Goal: Information Seeking & Learning: Learn about a topic

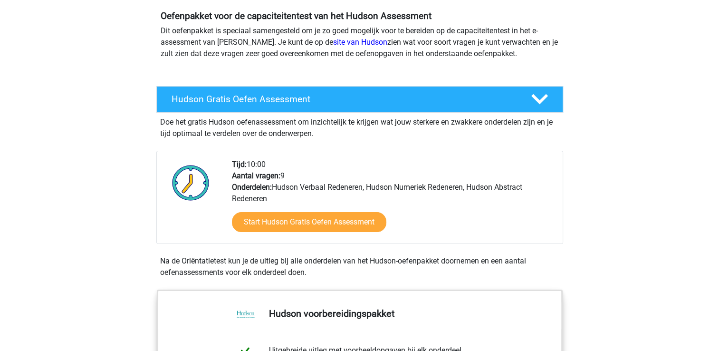
scroll to position [95, 0]
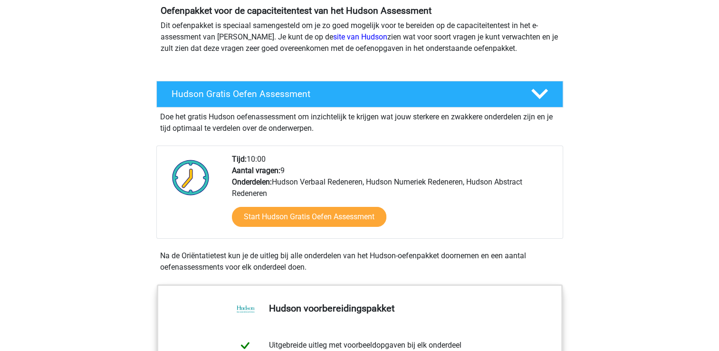
click at [379, 229] on div "Start Hudson Gratis Oefen Assessment" at bounding box center [393, 218] width 323 height 39
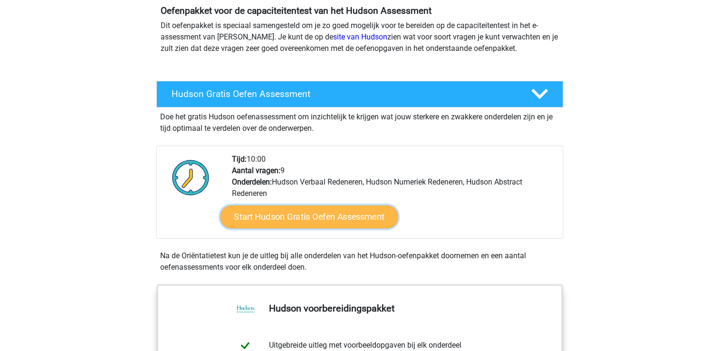
click at [367, 220] on link "Start Hudson Gratis Oefen Assessment" at bounding box center [309, 216] width 178 height 23
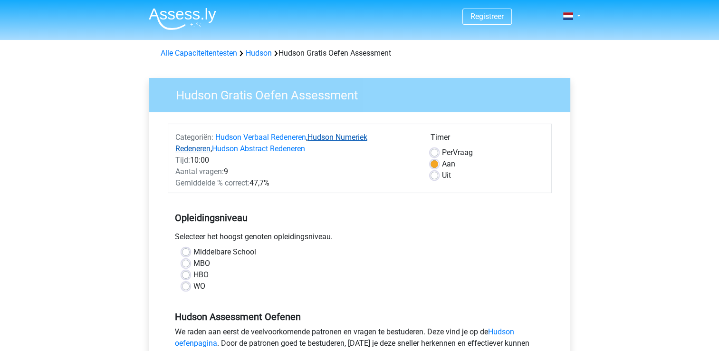
click at [367, 137] on link "Hudson Numeriek Redeneren" at bounding box center [271, 143] width 192 height 20
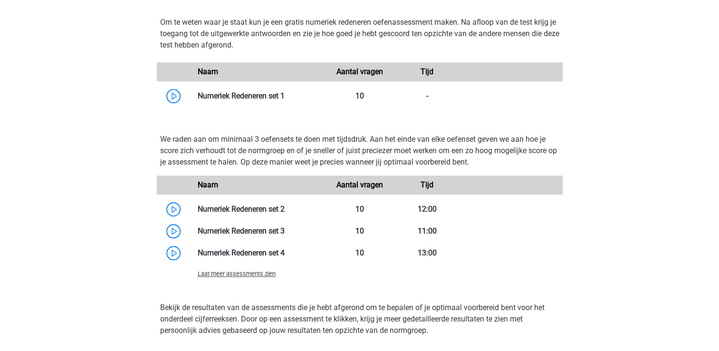
scroll to position [766, 0]
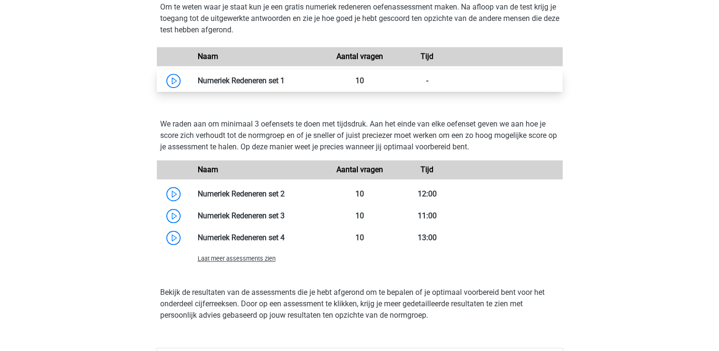
click at [285, 77] on link at bounding box center [285, 80] width 0 height 9
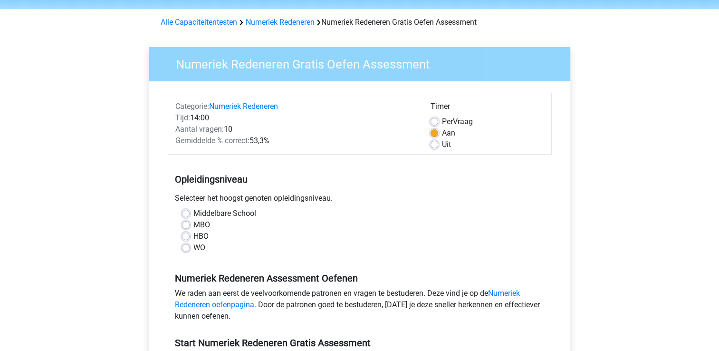
scroll to position [48, 0]
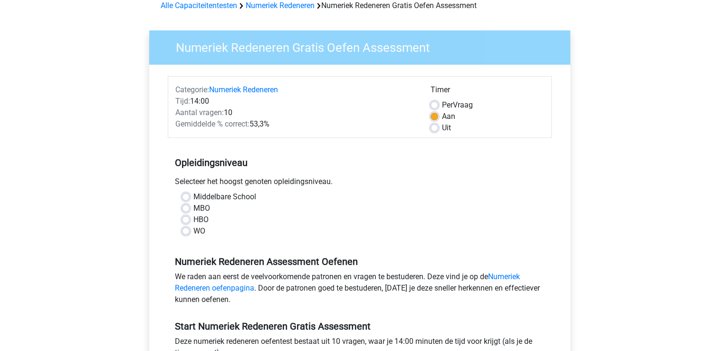
click at [203, 224] on label "HBO" at bounding box center [200, 219] width 15 height 11
click at [190, 223] on input "HBO" at bounding box center [186, 219] width 8 height 10
radio input "true"
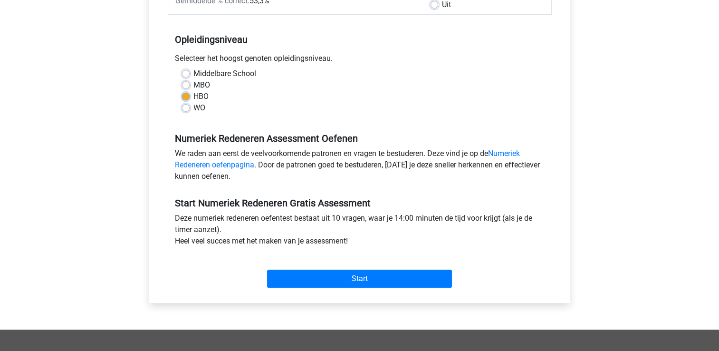
scroll to position [190, 0]
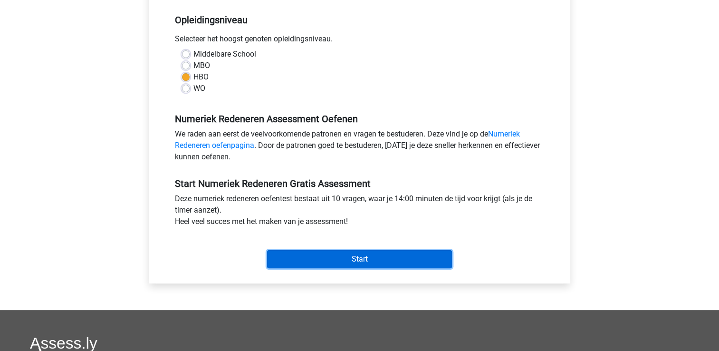
click at [357, 260] on input "Start" at bounding box center [359, 259] width 185 height 18
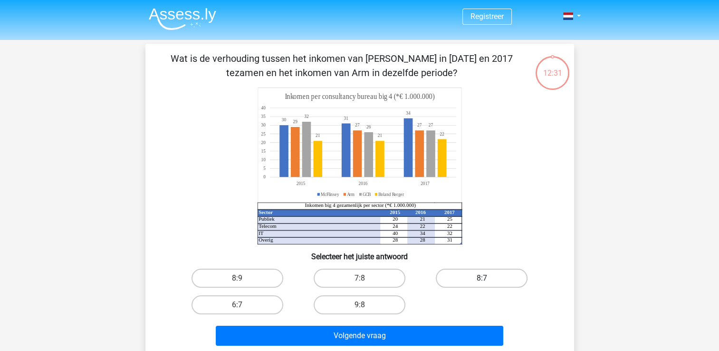
click at [501, 274] on label "8:7" at bounding box center [482, 277] width 92 height 19
click at [488, 278] on input "8:7" at bounding box center [485, 281] width 6 height 6
radio input "true"
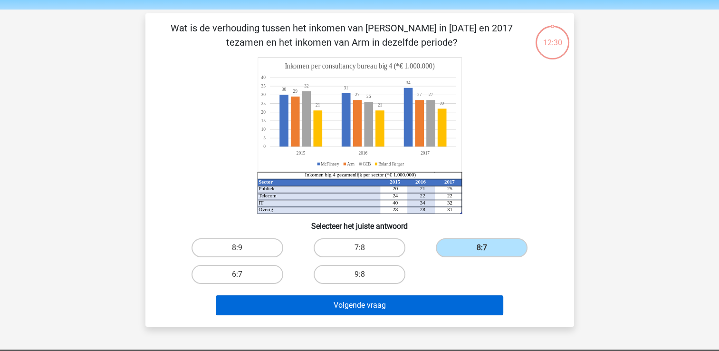
scroll to position [48, 0]
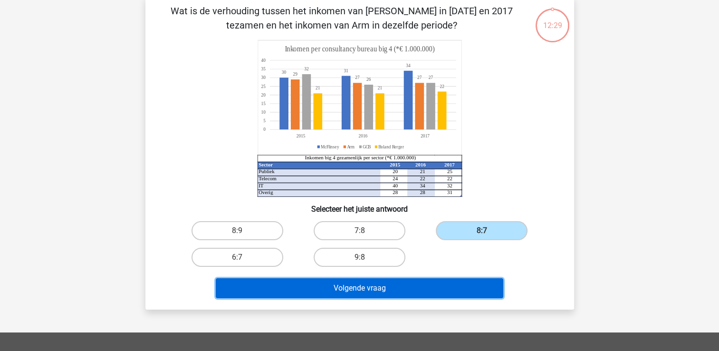
click at [431, 287] on button "Volgende vraag" at bounding box center [359, 288] width 287 height 20
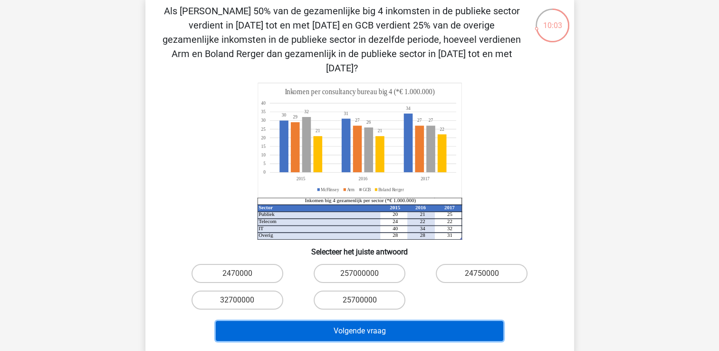
click at [384, 322] on button "Volgende vraag" at bounding box center [359, 331] width 287 height 20
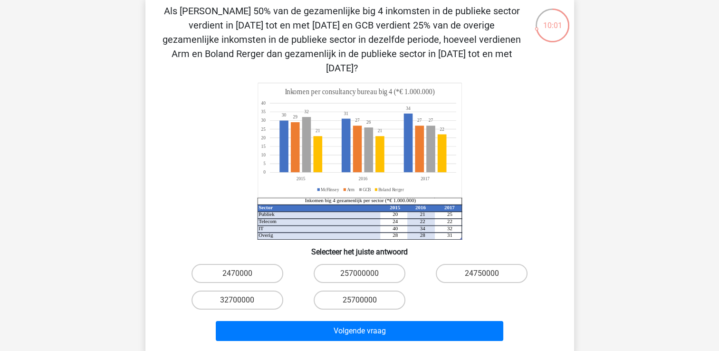
click at [225, 239] on h6 "Selecteer het juiste antwoord" at bounding box center [360, 247] width 398 height 17
click at [338, 291] on label "25700000" at bounding box center [360, 299] width 92 height 19
click at [359, 300] on input "25700000" at bounding box center [362, 303] width 6 height 6
radio input "true"
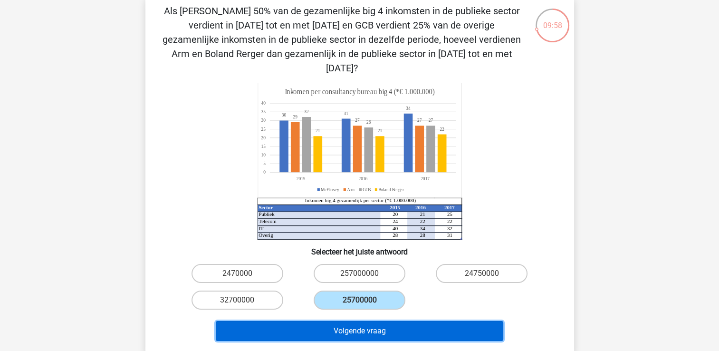
click at [339, 321] on button "Volgende vraag" at bounding box center [359, 331] width 287 height 20
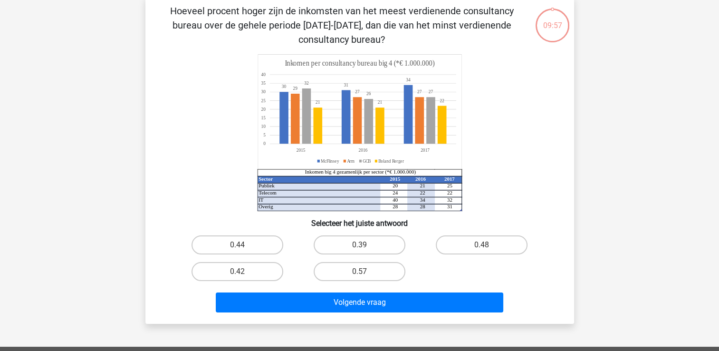
scroll to position [44, 0]
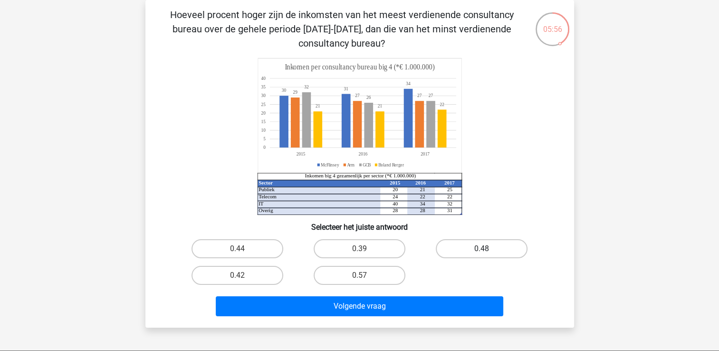
click at [467, 254] on label "0.48" at bounding box center [482, 248] width 92 height 19
click at [482, 254] on input "0.48" at bounding box center [485, 252] width 6 height 6
radio input "true"
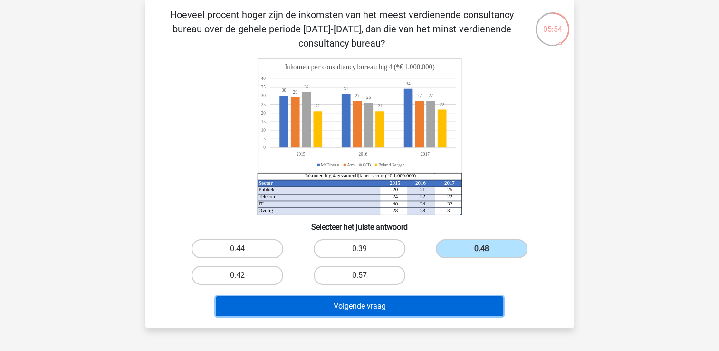
click at [415, 306] on button "Volgende vraag" at bounding box center [359, 306] width 287 height 20
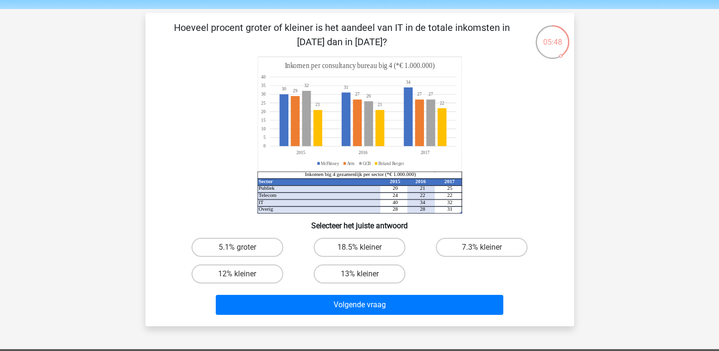
scroll to position [48, 0]
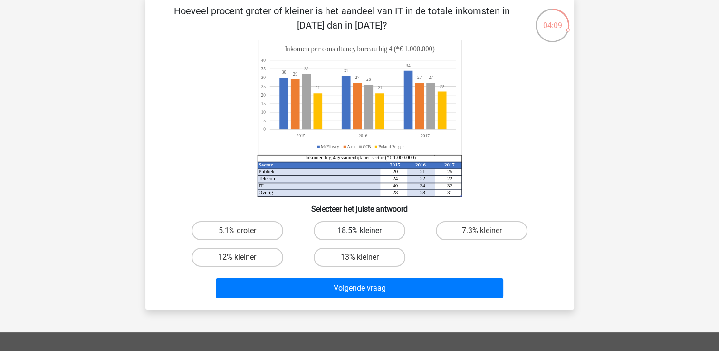
click at [379, 227] on label "18.5% kleiner" at bounding box center [360, 230] width 92 height 19
click at [365, 230] on input "18.5% kleiner" at bounding box center [362, 233] width 6 height 6
radio input "true"
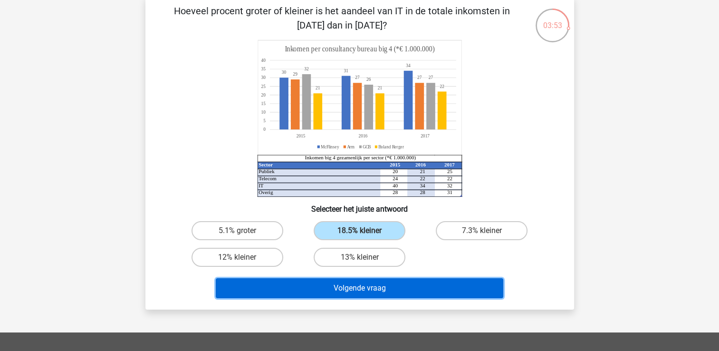
click at [383, 292] on button "Volgende vraag" at bounding box center [359, 288] width 287 height 20
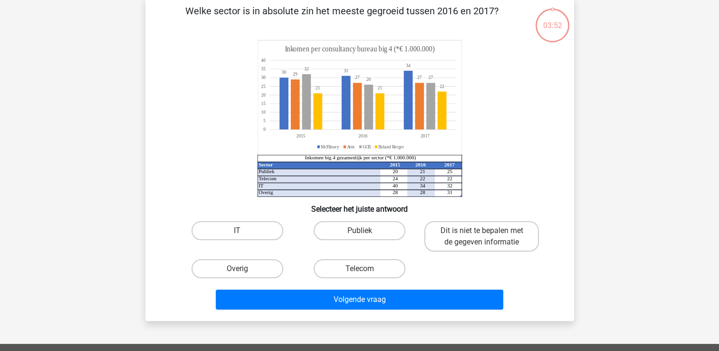
scroll to position [44, 0]
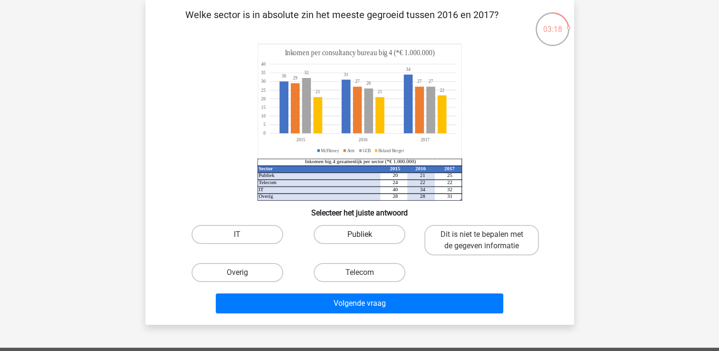
click at [382, 237] on label "Publiek" at bounding box center [360, 234] width 92 height 19
click at [365, 237] on input "Publiek" at bounding box center [362, 237] width 6 height 6
radio input "true"
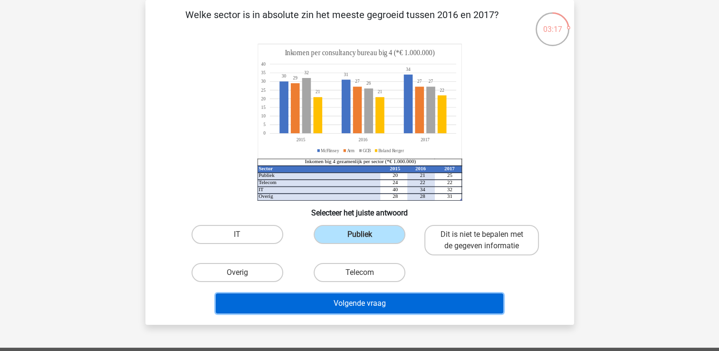
click at [380, 312] on button "Volgende vraag" at bounding box center [359, 303] width 287 height 20
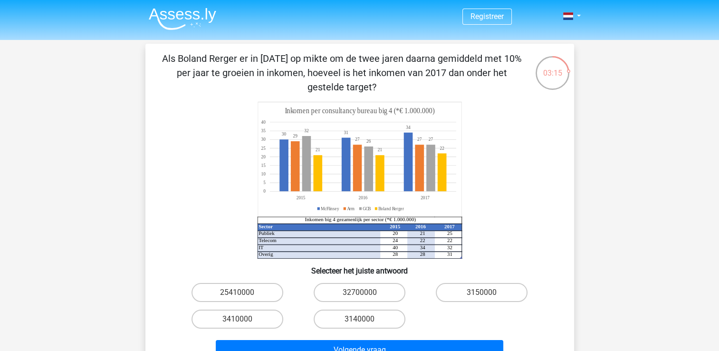
scroll to position [48, 0]
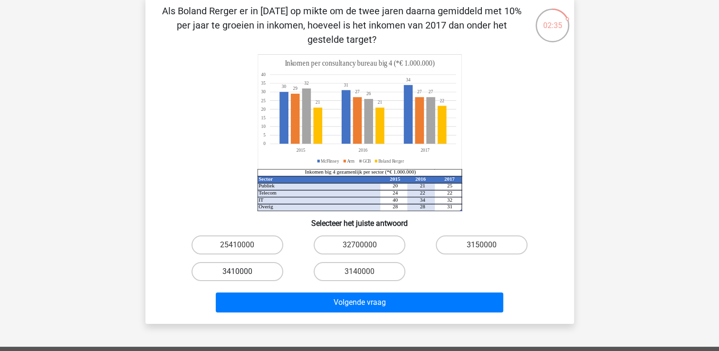
click at [261, 271] on label "3410000" at bounding box center [237, 271] width 92 height 19
click at [243, 271] on input "3410000" at bounding box center [240, 274] width 6 height 6
radio input "true"
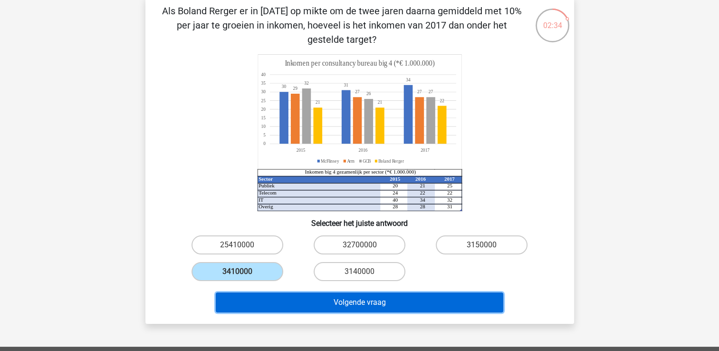
click at [306, 305] on button "Volgende vraag" at bounding box center [359, 302] width 287 height 20
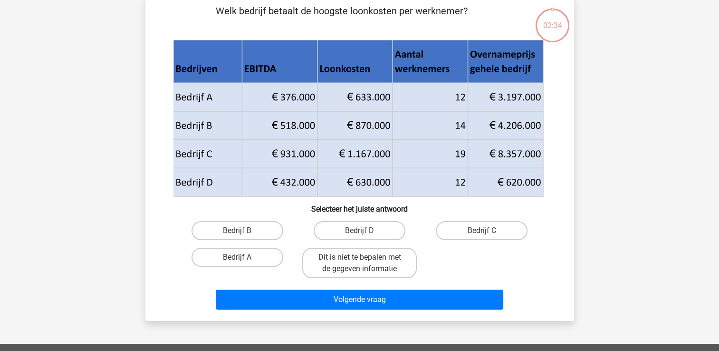
scroll to position [44, 0]
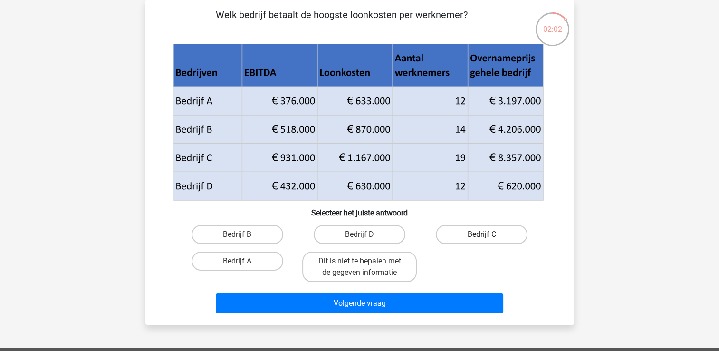
click at [468, 236] on label "Bedrijf C" at bounding box center [482, 234] width 92 height 19
click at [482, 236] on input "Bedrijf C" at bounding box center [485, 237] width 6 height 6
radio input "true"
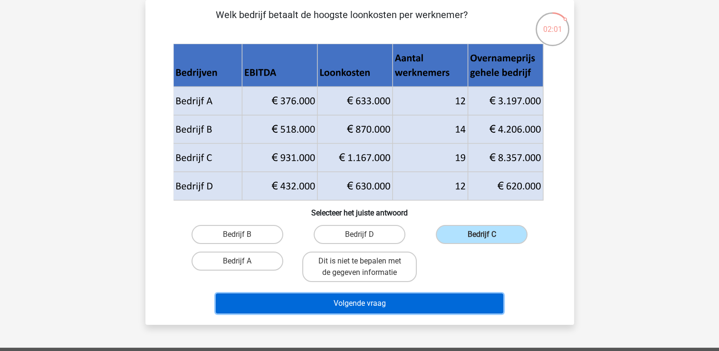
click at [403, 303] on button "Volgende vraag" at bounding box center [359, 303] width 287 height 20
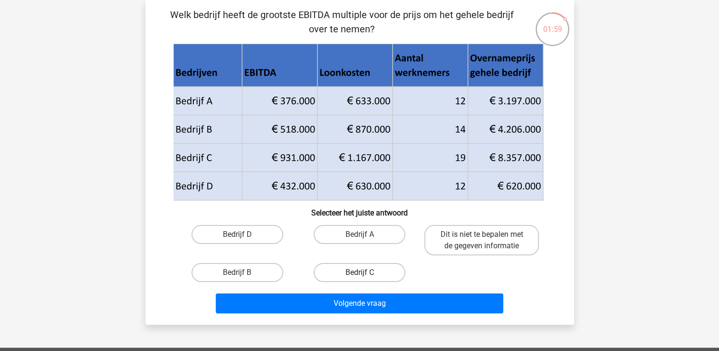
click at [385, 275] on label "Bedrijf C" at bounding box center [360, 272] width 92 height 19
click at [365, 275] on input "Bedrijf C" at bounding box center [362, 275] width 6 height 6
radio input "true"
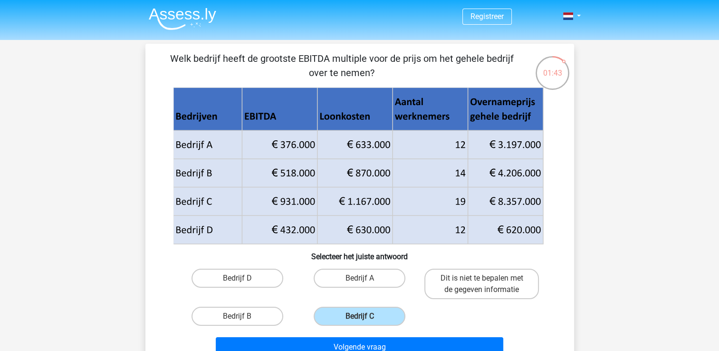
scroll to position [48, 0]
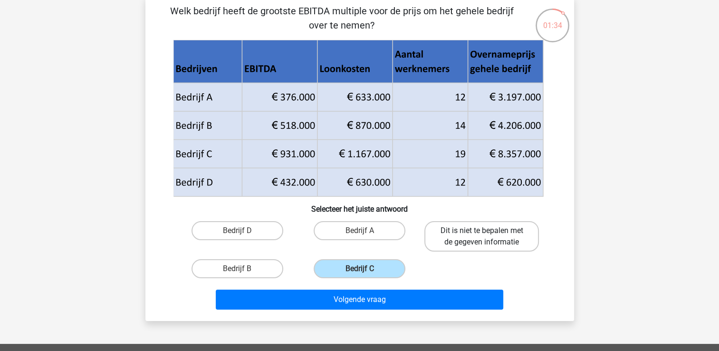
click at [482, 244] on label "Dit is niet te bepalen met de gegeven informatie" at bounding box center [481, 236] width 115 height 30
click at [482, 237] on input "Dit is niet te bepalen met de gegeven informatie" at bounding box center [485, 233] width 6 height 6
radio input "true"
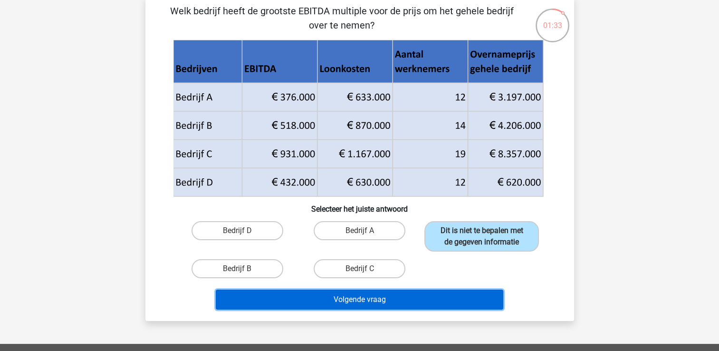
click at [432, 303] on button "Volgende vraag" at bounding box center [359, 299] width 287 height 20
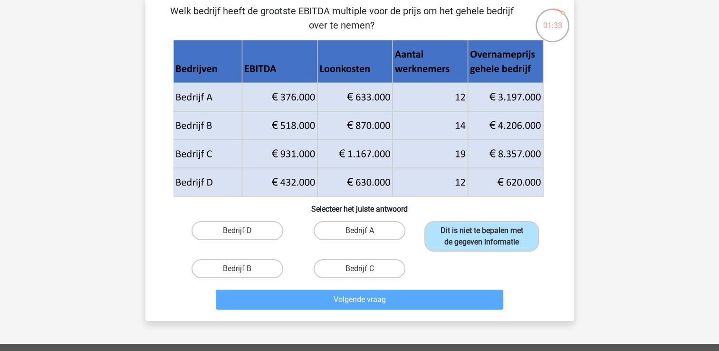
scroll to position [44, 0]
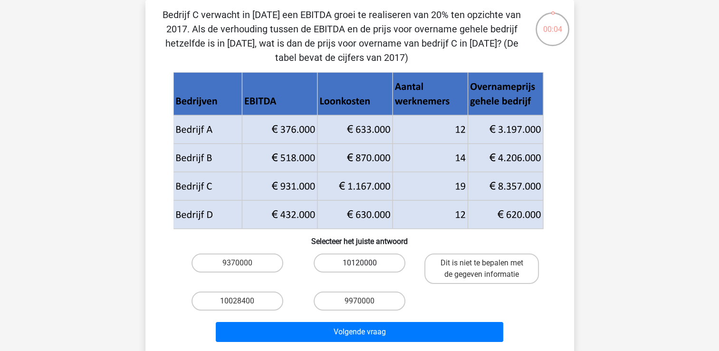
click at [378, 265] on label "10120000" at bounding box center [360, 262] width 92 height 19
click at [365, 265] on input "10120000" at bounding box center [362, 266] width 6 height 6
radio input "true"
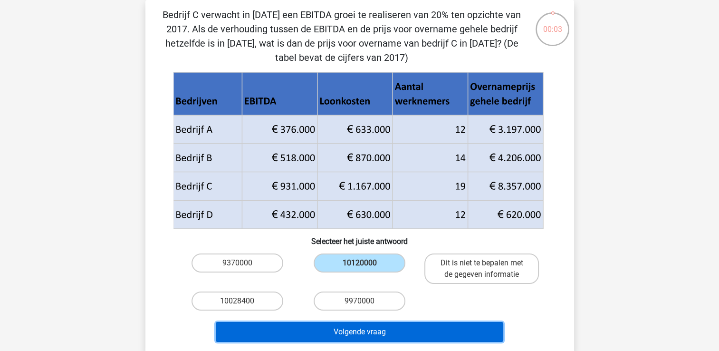
click at [375, 331] on button "Volgende vraag" at bounding box center [359, 332] width 287 height 20
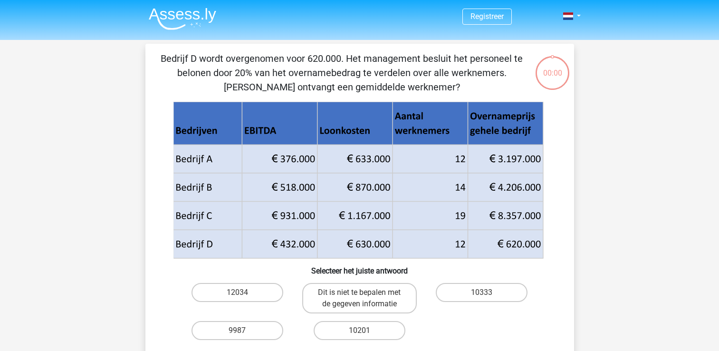
scroll to position [44, 0]
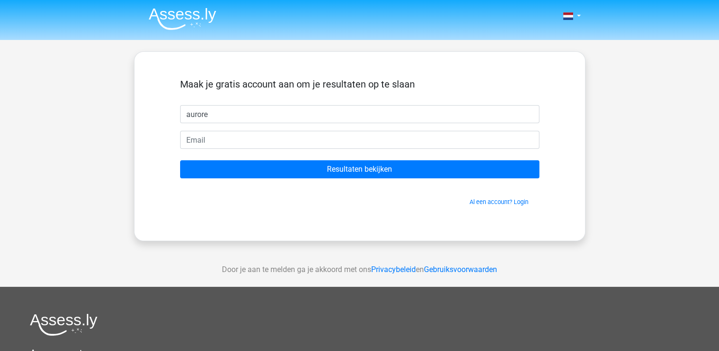
type input "aurore"
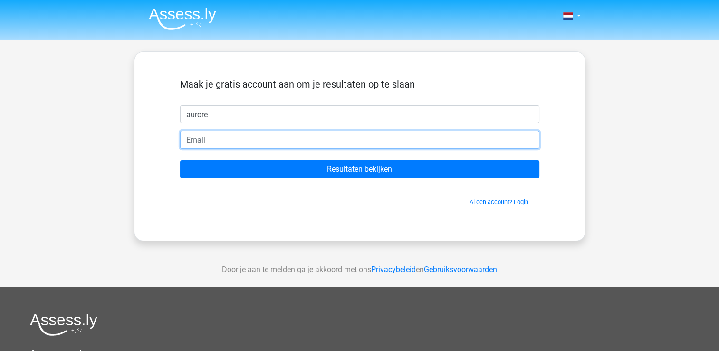
type input "A"
type input "aurorecrevecoeur@hotmail.com"
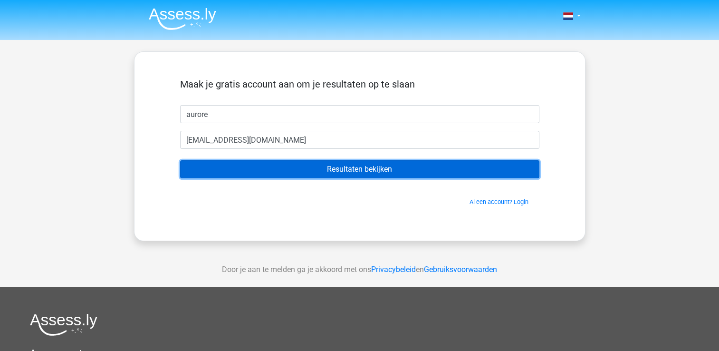
click at [322, 176] on input "Resultaten bekijken" at bounding box center [359, 169] width 359 height 18
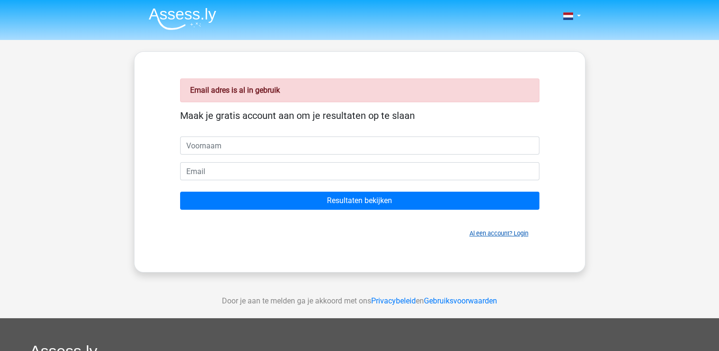
click at [495, 235] on link "Al een account? Login" at bounding box center [498, 233] width 59 height 7
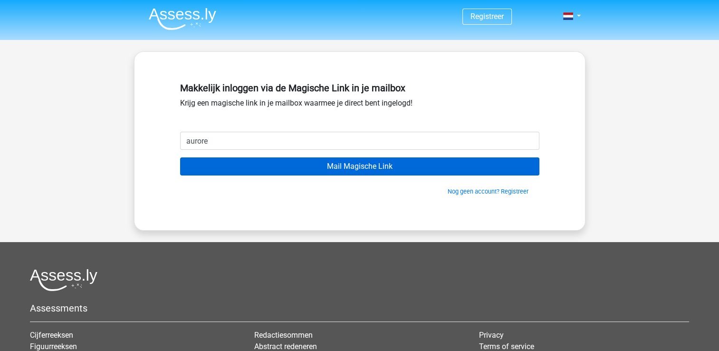
type input "aurorecrevecoeur@hotmail.com"
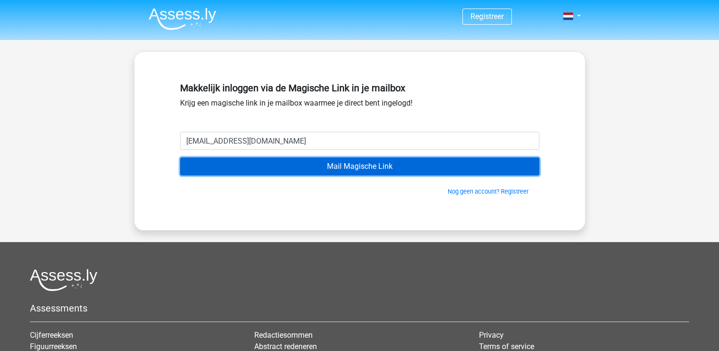
click at [348, 165] on input "Mail Magische Link" at bounding box center [359, 166] width 359 height 18
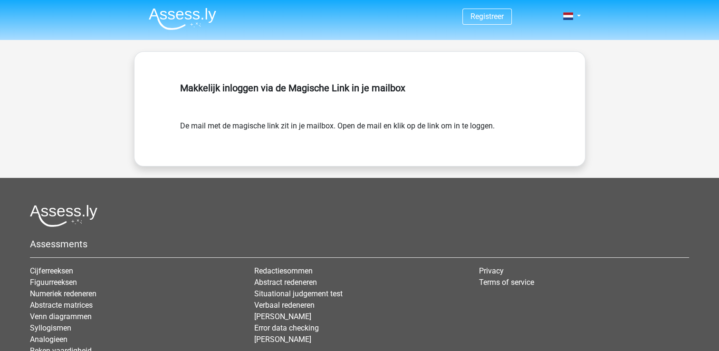
click at [320, 130] on form "De mail met de magische link zit in je mailbox. Open de mail en klik op de link…" at bounding box center [359, 125] width 359 height 11
click at [477, 16] on link "Registreer" at bounding box center [486, 16] width 33 height 9
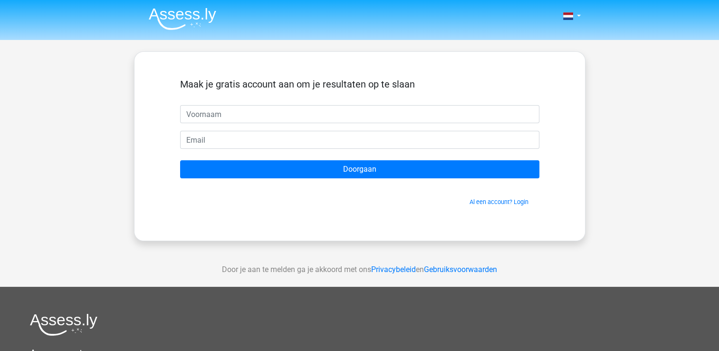
click at [487, 206] on div "Maak je gratis account aan om je resultaten op te slaan Doorgaan Al een account…" at bounding box center [359, 146] width 405 height 143
click at [489, 201] on link "Al een account? Login" at bounding box center [498, 201] width 59 height 7
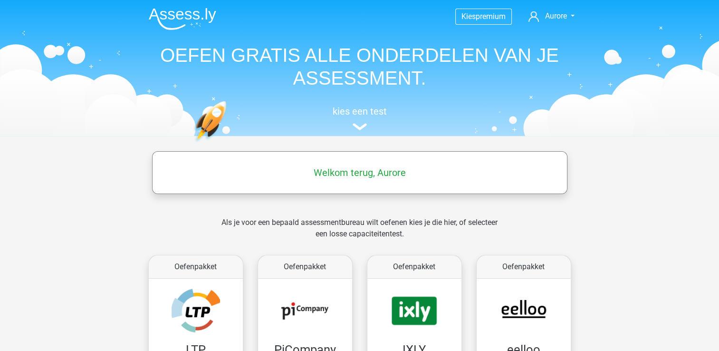
click at [357, 170] on h5 "Welkom terug, Aurore" at bounding box center [360, 172] width 406 height 11
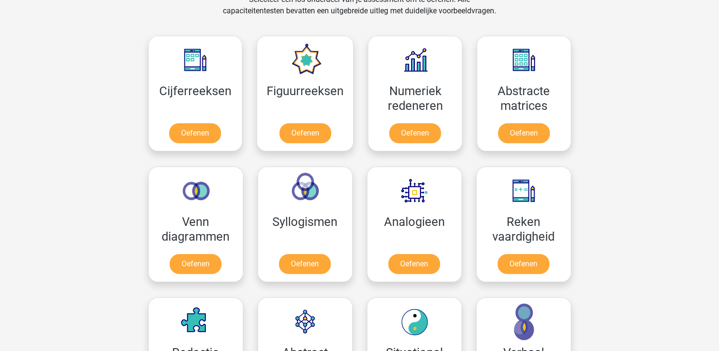
scroll to position [475, 0]
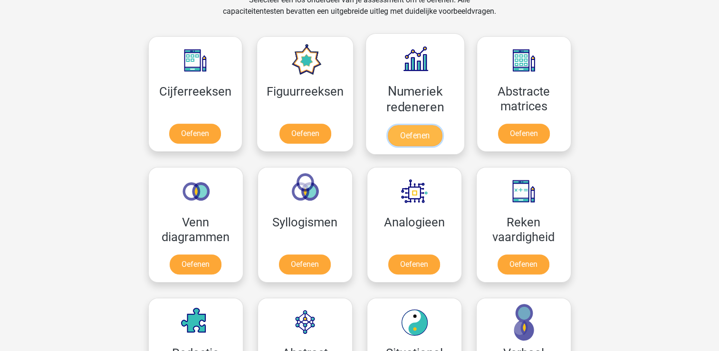
click at [420, 140] on link "Oefenen" at bounding box center [415, 135] width 54 height 21
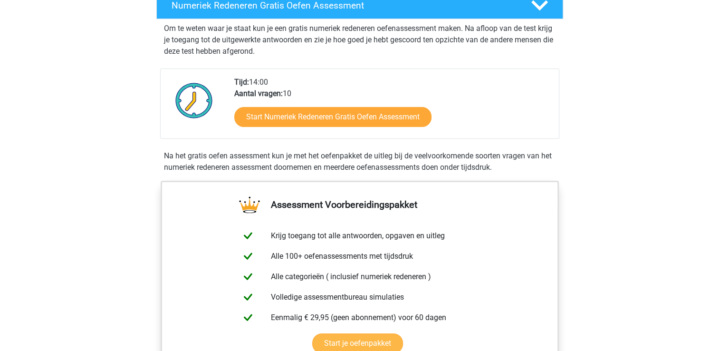
scroll to position [190, 0]
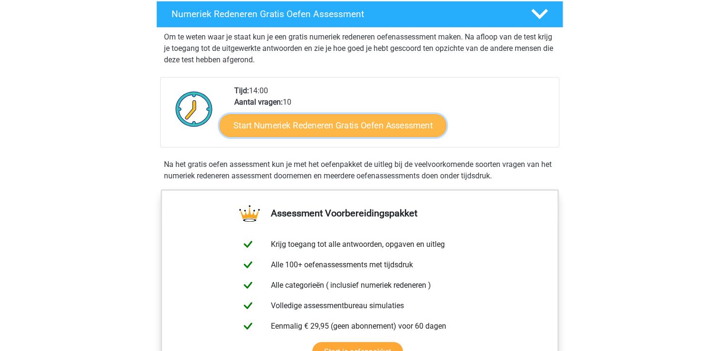
click at [378, 129] on link "Start Numeriek Redeneren Gratis Oefen Assessment" at bounding box center [333, 125] width 227 height 23
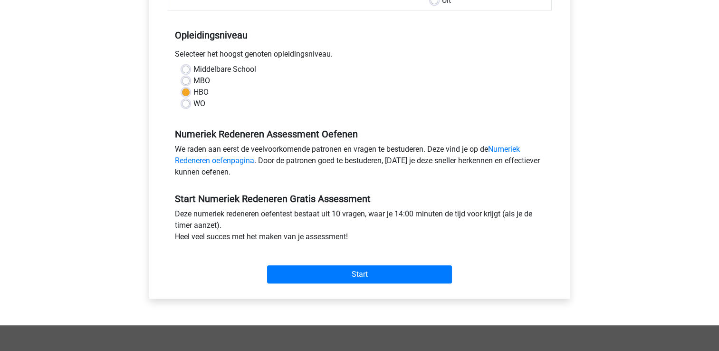
scroll to position [190, 0]
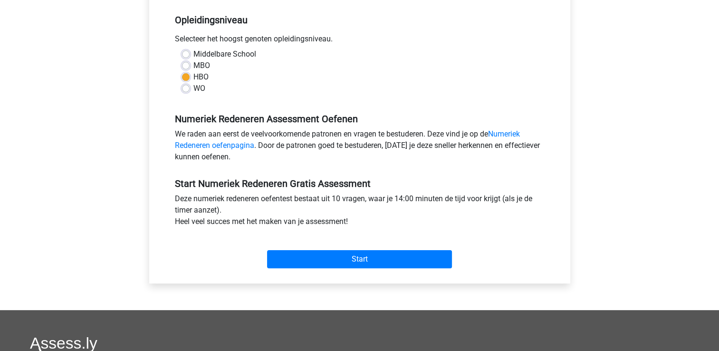
click at [351, 244] on div "Start" at bounding box center [360, 251] width 384 height 33
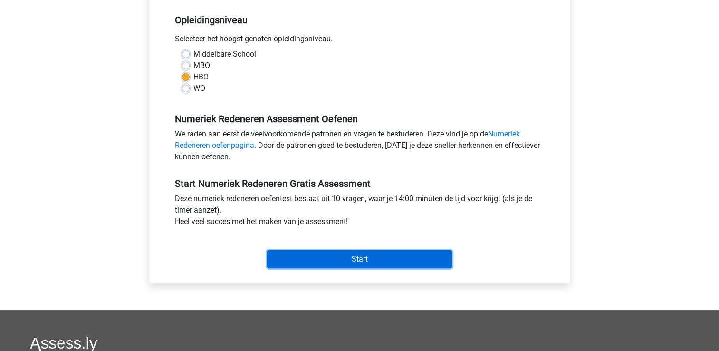
click at [360, 261] on input "Start" at bounding box center [359, 259] width 185 height 18
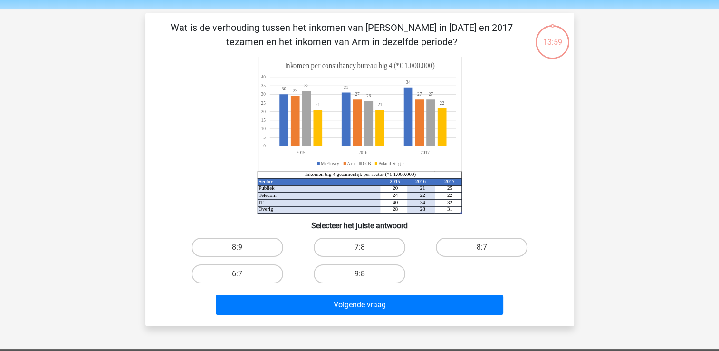
scroll to position [48, 0]
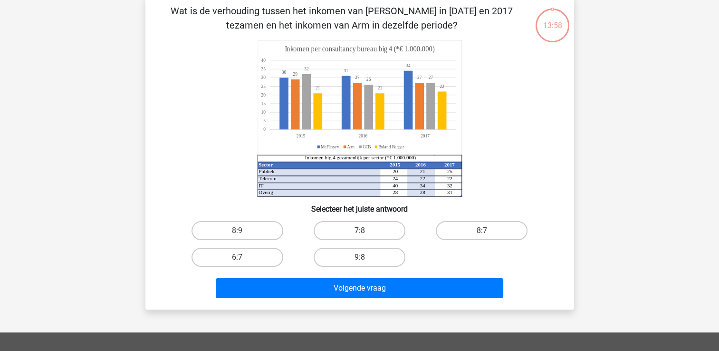
click at [484, 235] on input "8:7" at bounding box center [485, 233] width 6 height 6
radio input "true"
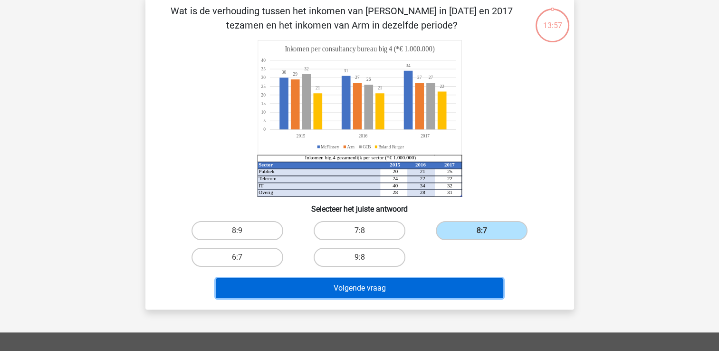
click at [423, 289] on button "Volgende vraag" at bounding box center [359, 288] width 287 height 20
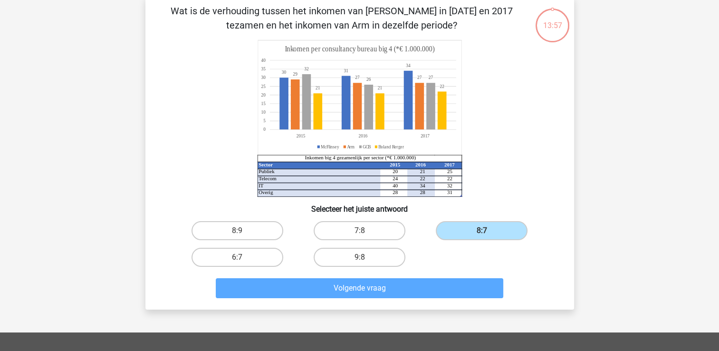
scroll to position [44, 0]
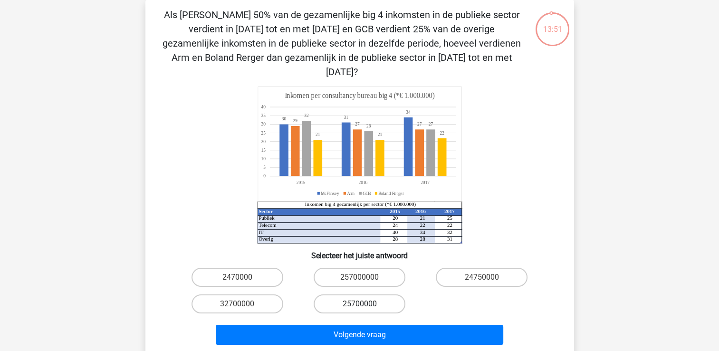
click at [386, 294] on label "25700000" at bounding box center [360, 303] width 92 height 19
click at [365, 304] on input "25700000" at bounding box center [362, 307] width 6 height 6
radio input "true"
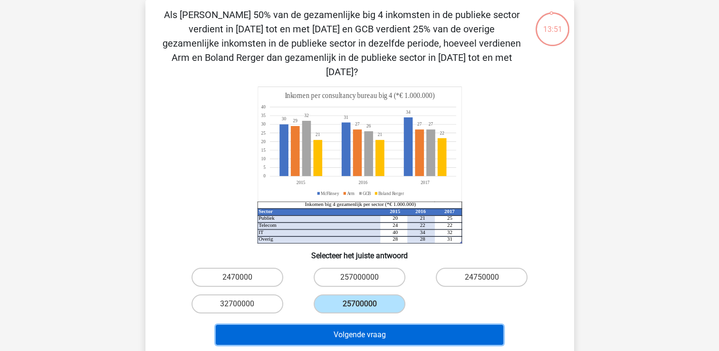
click at [392, 325] on button "Volgende vraag" at bounding box center [359, 335] width 287 height 20
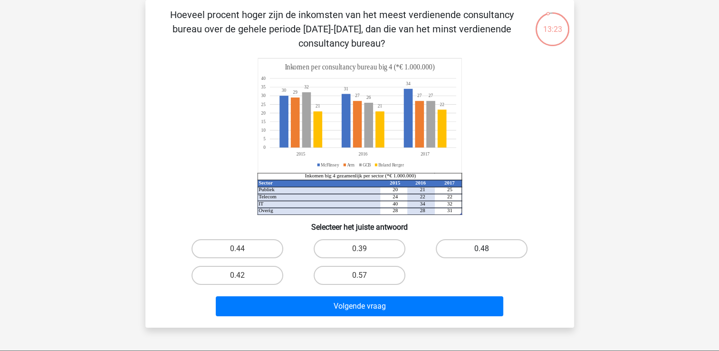
click at [473, 252] on label "0.48" at bounding box center [482, 248] width 92 height 19
click at [482, 252] on input "0.48" at bounding box center [485, 252] width 6 height 6
radio input "true"
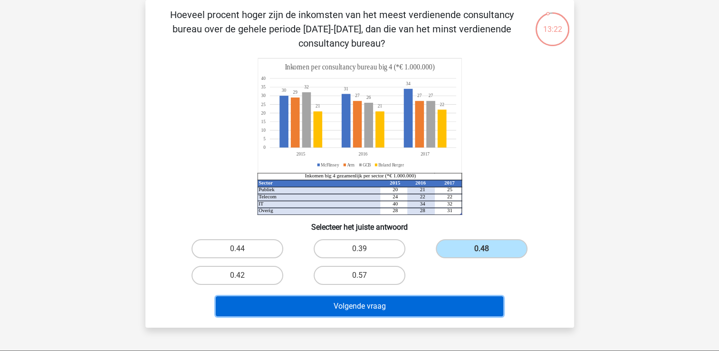
click at [414, 309] on button "Volgende vraag" at bounding box center [359, 306] width 287 height 20
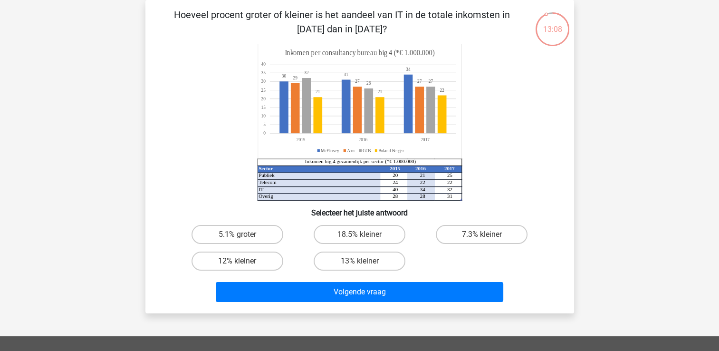
click at [361, 249] on div "13% kleiner" at bounding box center [359, 261] width 122 height 27
click at [361, 258] on label "13% kleiner" at bounding box center [360, 260] width 92 height 19
click at [361, 261] on input "13% kleiner" at bounding box center [362, 264] width 6 height 6
radio input "true"
click at [359, 234] on label "18.5% kleiner" at bounding box center [360, 234] width 92 height 19
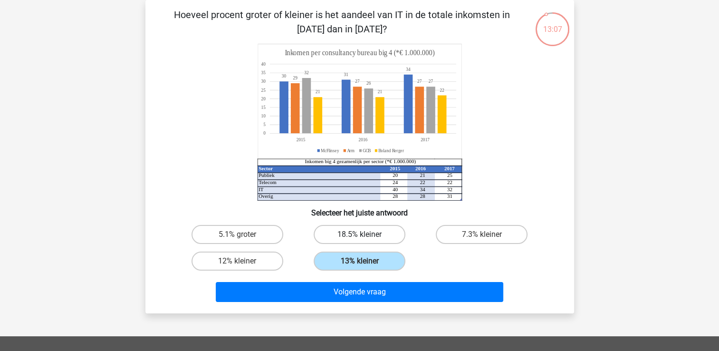
click at [359, 234] on input "18.5% kleiner" at bounding box center [362, 237] width 6 height 6
radio input "true"
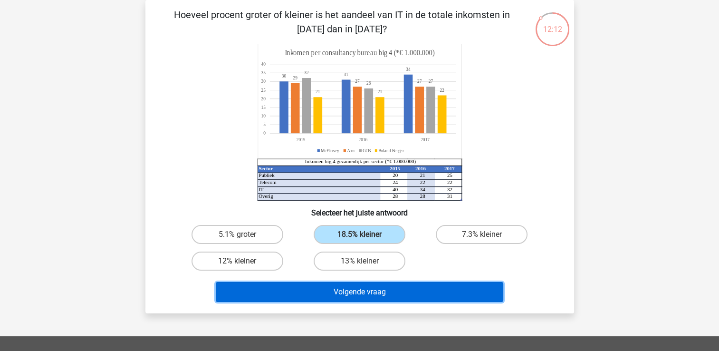
click at [397, 295] on button "Volgende vraag" at bounding box center [359, 292] width 287 height 20
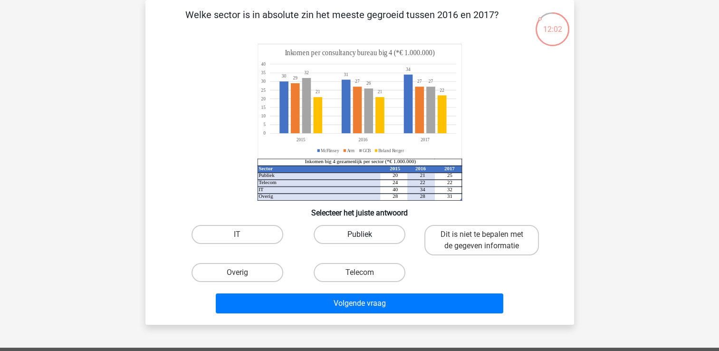
click at [373, 235] on label "Publiek" at bounding box center [360, 234] width 92 height 19
click at [365, 235] on input "Publiek" at bounding box center [362, 237] width 6 height 6
radio input "true"
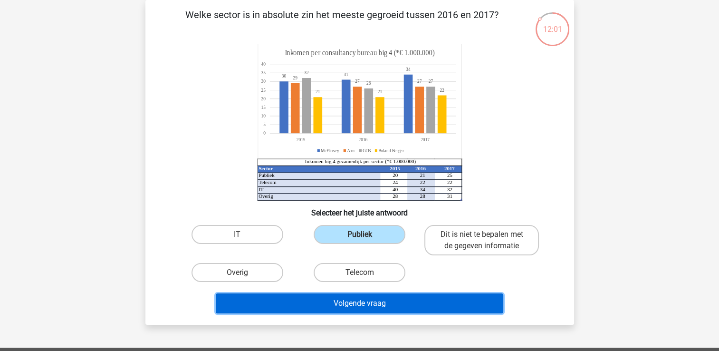
click at [393, 306] on button "Volgende vraag" at bounding box center [359, 303] width 287 height 20
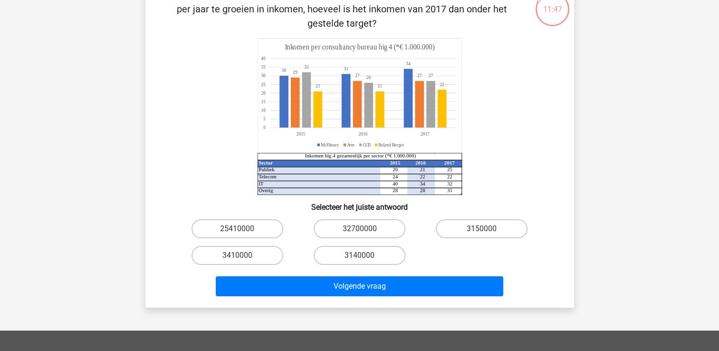
scroll to position [48, 0]
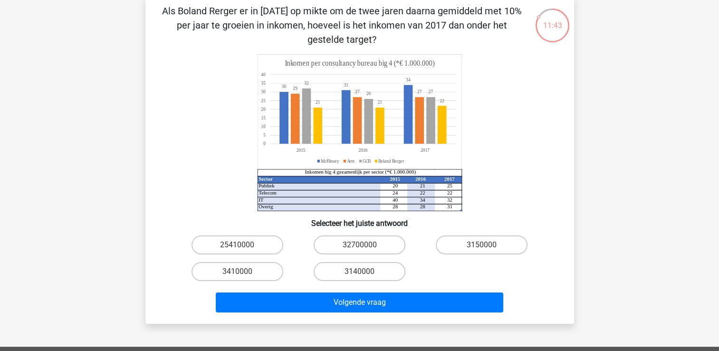
click at [475, 311] on div "Volgende vraag" at bounding box center [359, 304] width 367 height 24
click at [272, 267] on label "3410000" at bounding box center [237, 271] width 92 height 19
click at [243, 271] on input "3410000" at bounding box center [240, 274] width 6 height 6
radio input "true"
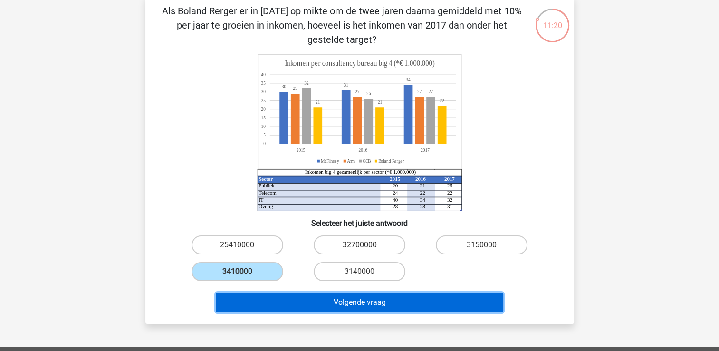
click at [304, 303] on button "Volgende vraag" at bounding box center [359, 302] width 287 height 20
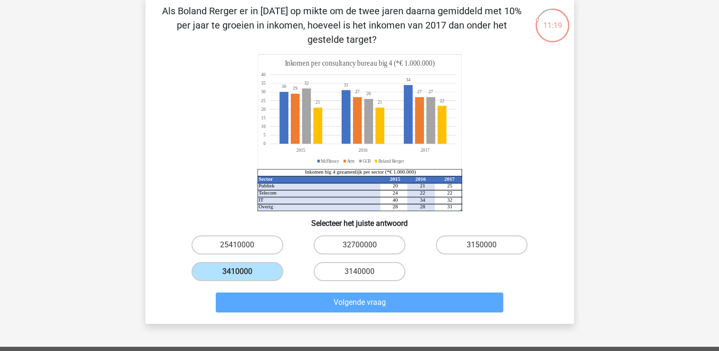
scroll to position [44, 0]
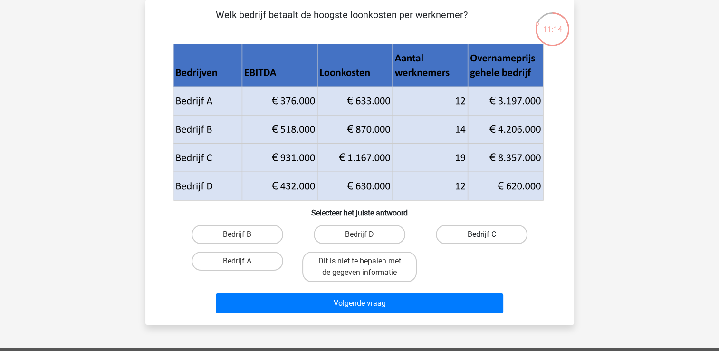
click at [490, 231] on label "Bedrijf C" at bounding box center [482, 234] width 92 height 19
click at [488, 234] on input "Bedrijf C" at bounding box center [485, 237] width 6 height 6
radio input "true"
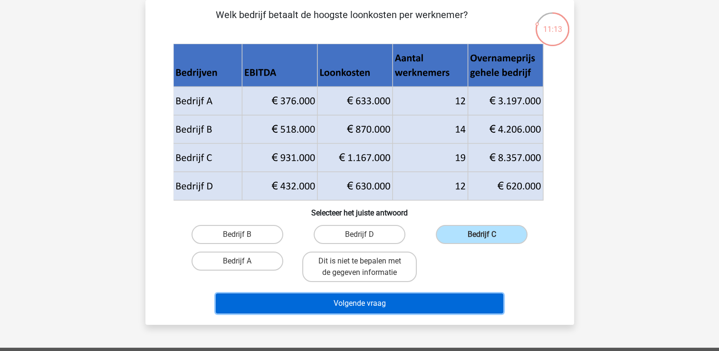
click at [439, 306] on button "Volgende vraag" at bounding box center [359, 303] width 287 height 20
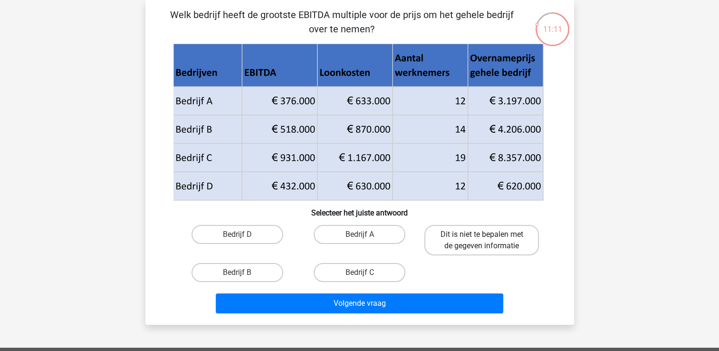
click at [506, 242] on label "Dit is niet te bepalen met de gegeven informatie" at bounding box center [481, 240] width 115 height 30
click at [488, 240] on input "Dit is niet te bepalen met de gegeven informatie" at bounding box center [485, 237] width 6 height 6
radio input "true"
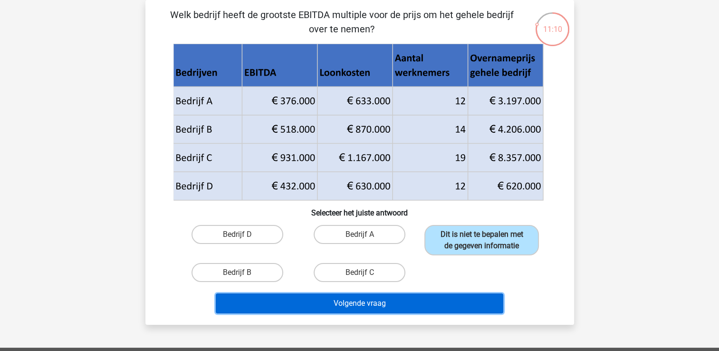
click at [453, 304] on button "Volgende vraag" at bounding box center [359, 303] width 287 height 20
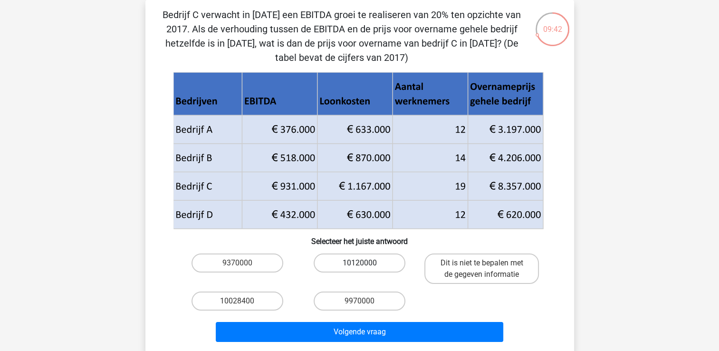
click at [379, 265] on label "10120000" at bounding box center [360, 262] width 92 height 19
click at [365, 265] on input "10120000" at bounding box center [362, 266] width 6 height 6
radio input "true"
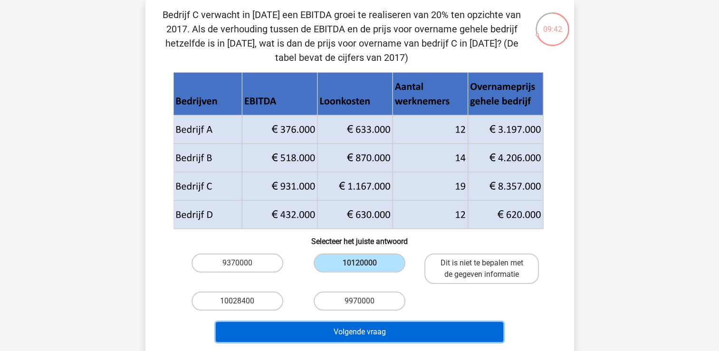
click at [385, 328] on button "Volgende vraag" at bounding box center [359, 332] width 287 height 20
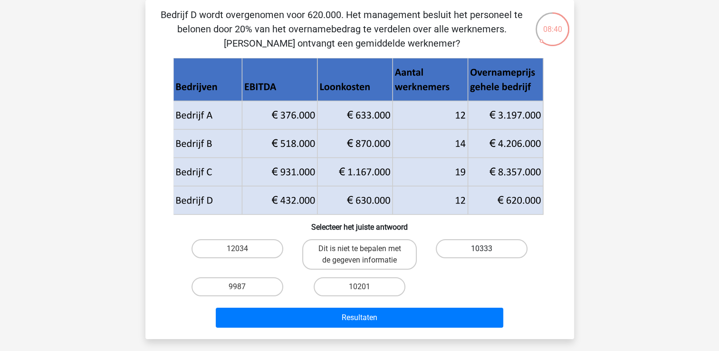
drag, startPoint x: 496, startPoint y: 250, endPoint x: 494, endPoint y: 256, distance: 5.7
click at [496, 250] on label "10333" at bounding box center [482, 248] width 92 height 19
click at [488, 250] on input "10333" at bounding box center [485, 252] width 6 height 6
radio input "true"
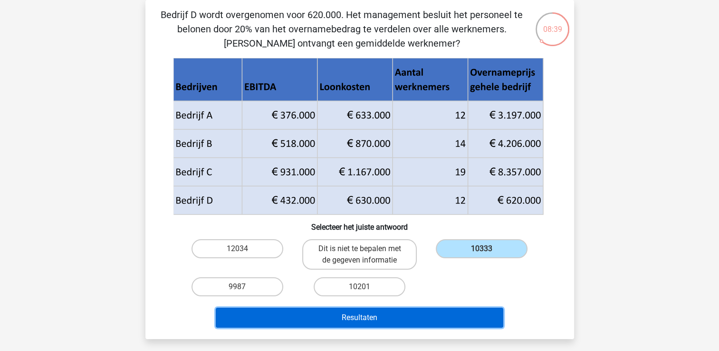
click at [432, 320] on button "Resultaten" at bounding box center [359, 317] width 287 height 20
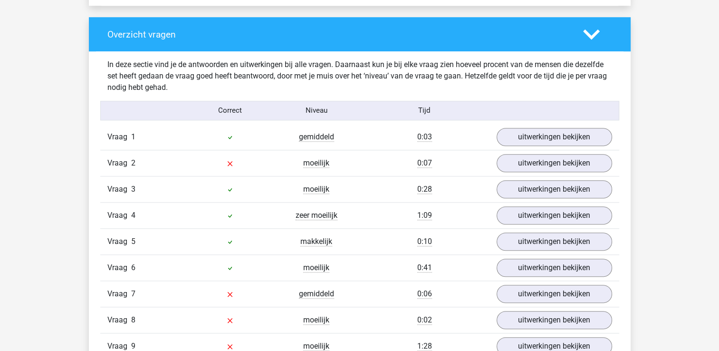
scroll to position [713, 0]
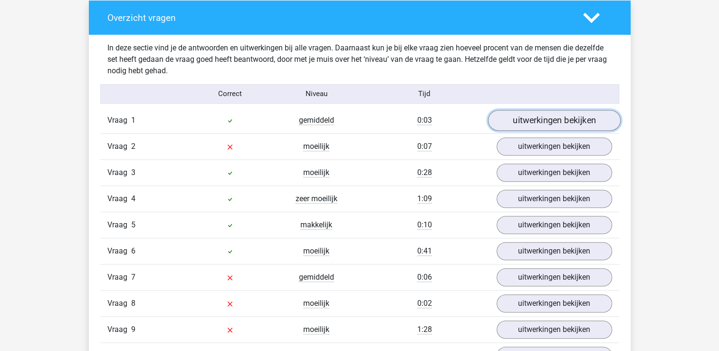
click at [554, 123] on link "uitwerkingen bekijken" at bounding box center [554, 120] width 133 height 21
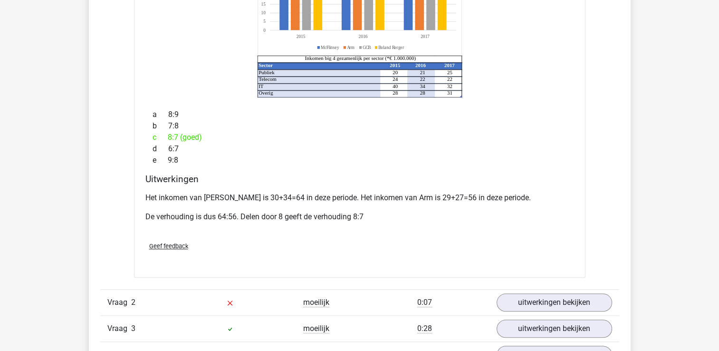
scroll to position [998, 0]
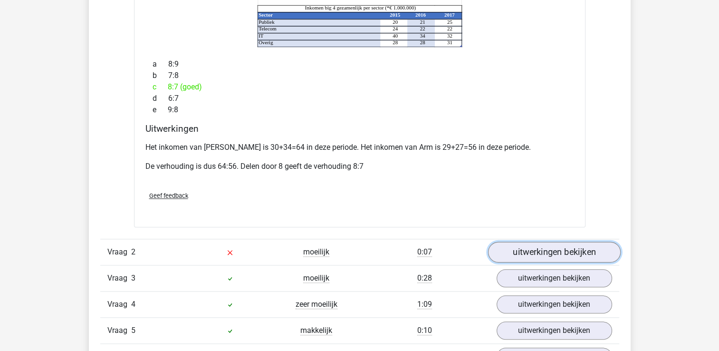
click at [578, 241] on link "uitwerkingen bekijken" at bounding box center [554, 251] width 133 height 21
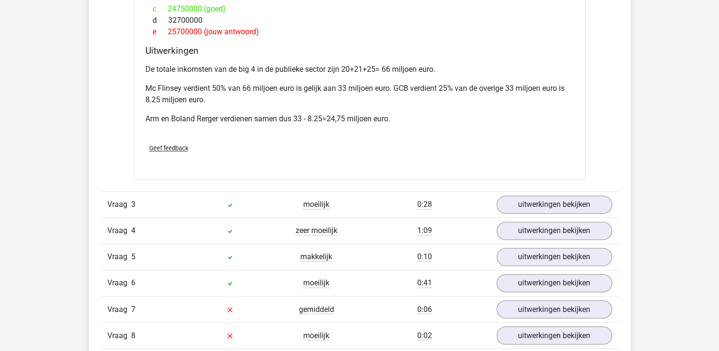
scroll to position [1521, 0]
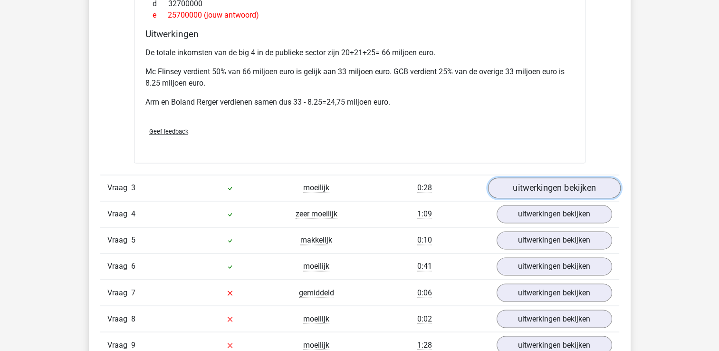
click at [540, 178] on link "uitwerkingen bekijken" at bounding box center [554, 188] width 133 height 21
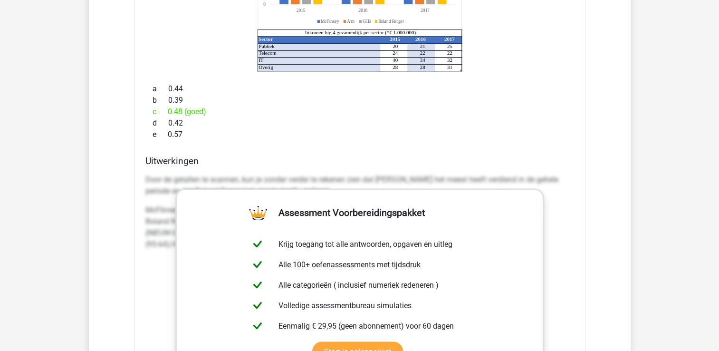
scroll to position [1758, 0]
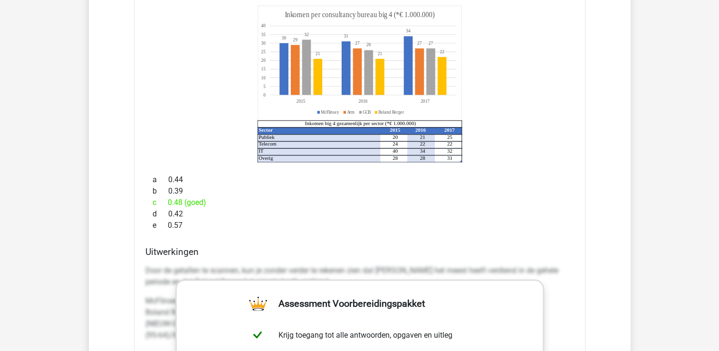
click at [538, 208] on div "d 0.42" at bounding box center [359, 213] width 429 height 11
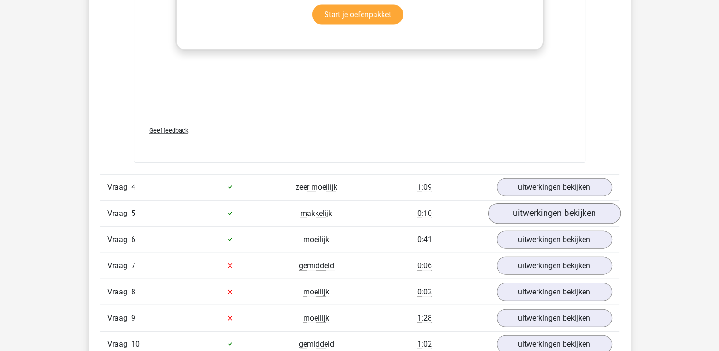
scroll to position [2186, 0]
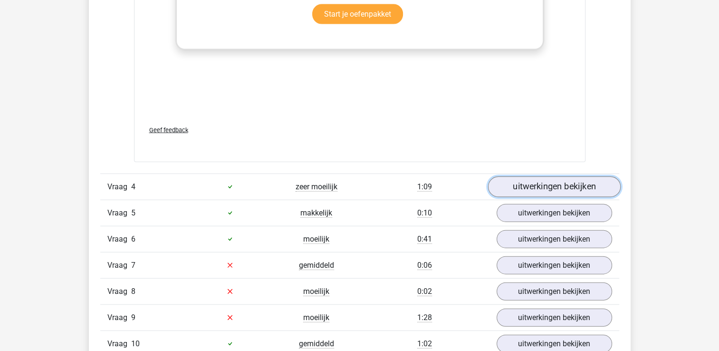
click at [537, 177] on link "uitwerkingen bekijken" at bounding box center [554, 186] width 133 height 21
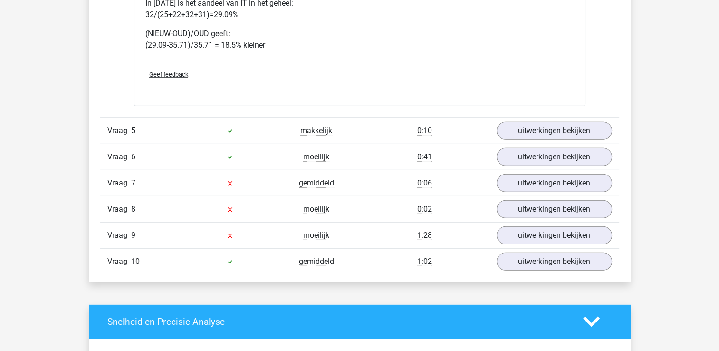
scroll to position [2708, 0]
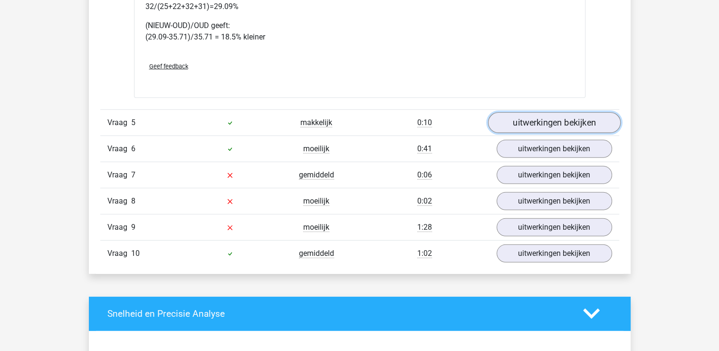
click at [574, 112] on link "uitwerkingen bekijken" at bounding box center [554, 122] width 133 height 21
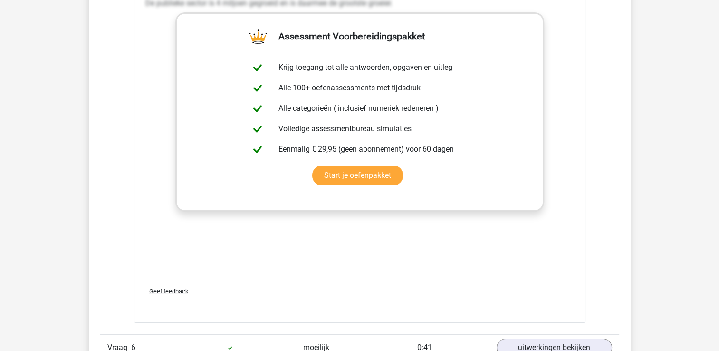
scroll to position [3231, 0]
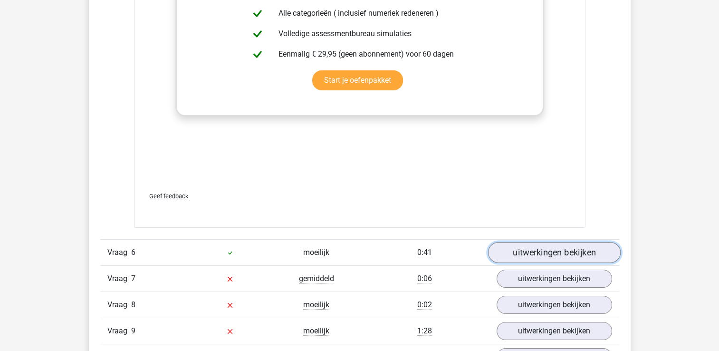
click at [545, 242] on link "uitwerkingen bekijken" at bounding box center [554, 252] width 133 height 21
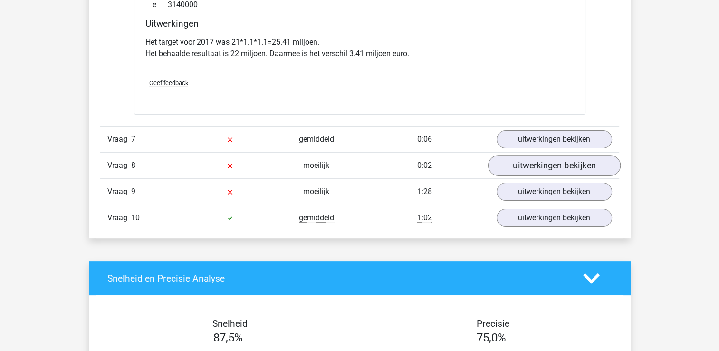
scroll to position [3754, 0]
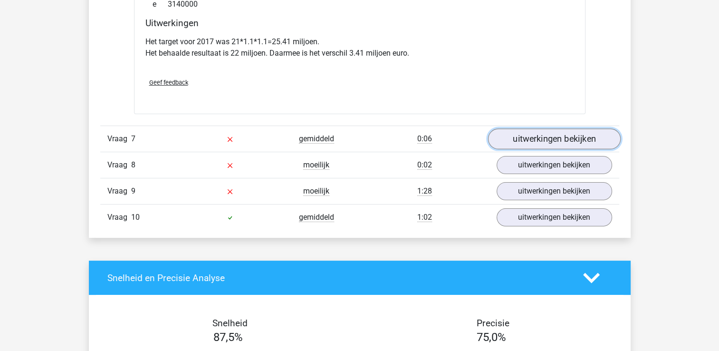
click at [564, 128] on link "uitwerkingen bekijken" at bounding box center [554, 138] width 133 height 21
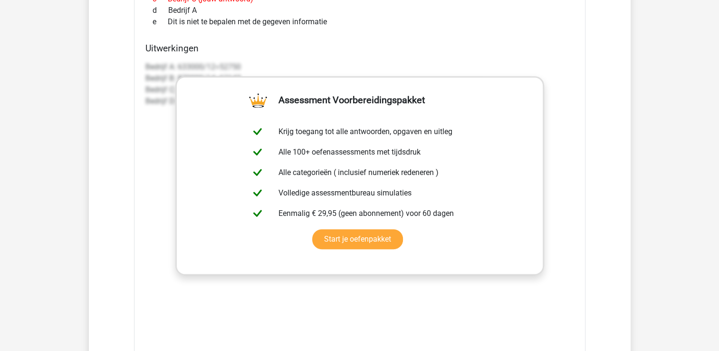
scroll to position [4324, 0]
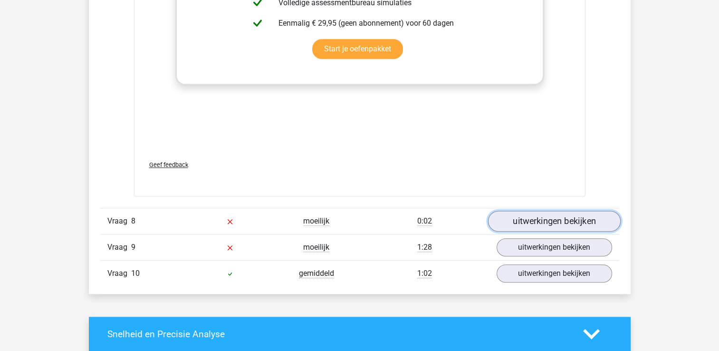
click at [554, 211] on link "uitwerkingen bekijken" at bounding box center [554, 221] width 133 height 21
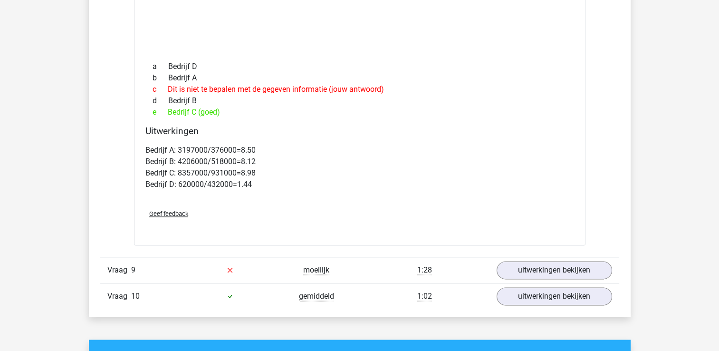
scroll to position [4704, 0]
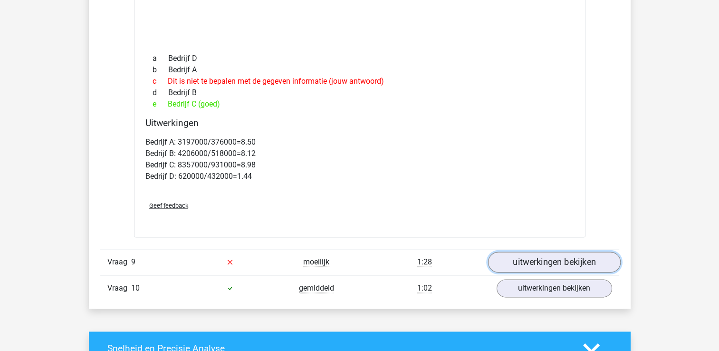
click at [546, 251] on link "uitwerkingen bekijken" at bounding box center [554, 261] width 133 height 21
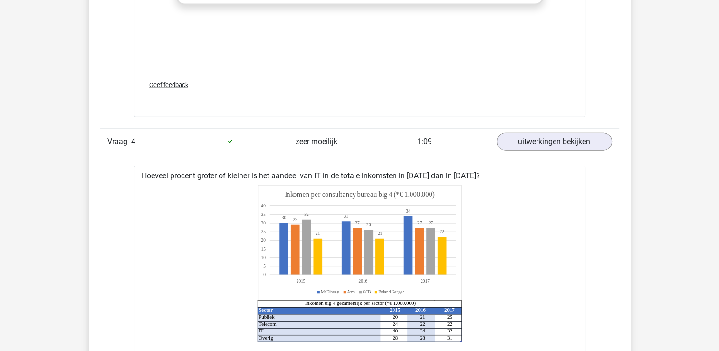
scroll to position [2186, 0]
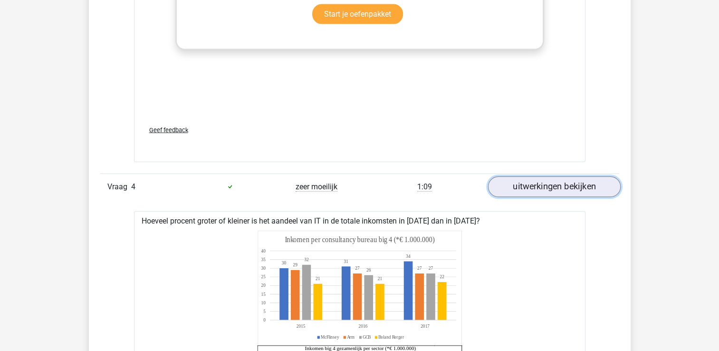
click at [551, 176] on link "uitwerkingen bekijken" at bounding box center [554, 186] width 133 height 21
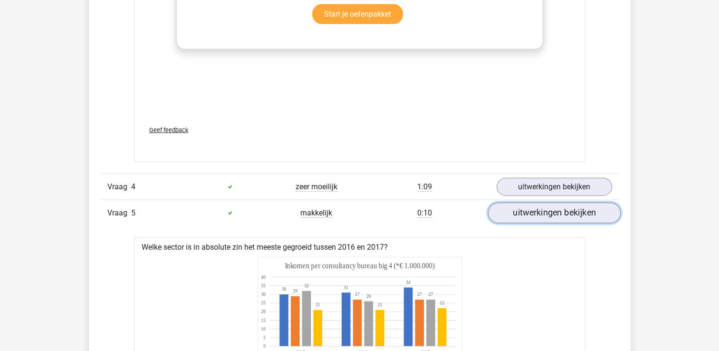
click at [551, 202] on link "uitwerkingen bekijken" at bounding box center [554, 212] width 133 height 21
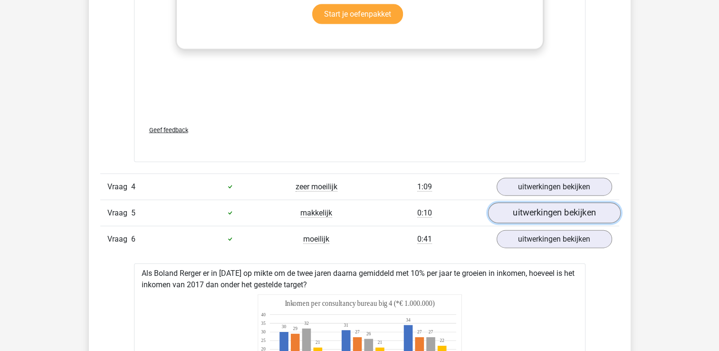
click at [551, 202] on link "uitwerkingen bekijken" at bounding box center [554, 212] width 133 height 21
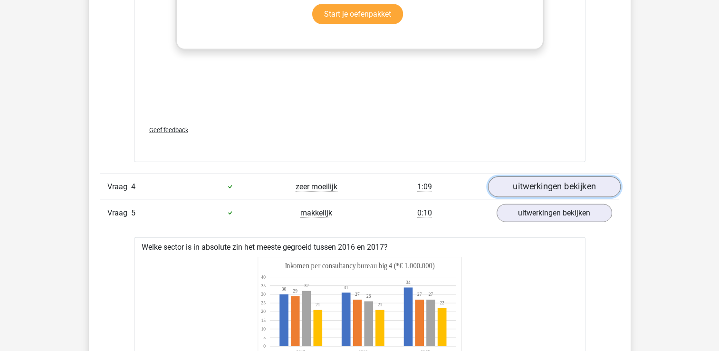
click at [559, 176] on link "uitwerkingen bekijken" at bounding box center [554, 186] width 133 height 21
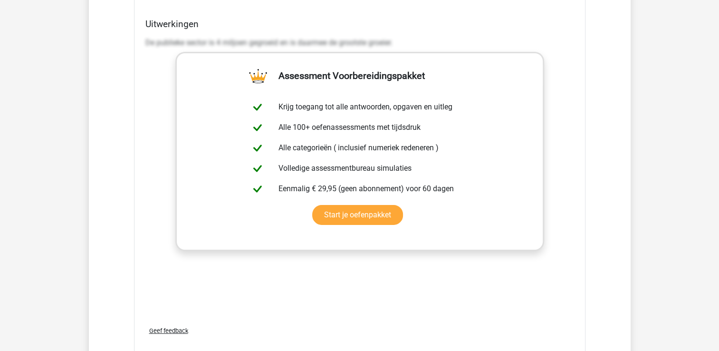
scroll to position [3184, 0]
